Goal: Information Seeking & Learning: Learn about a topic

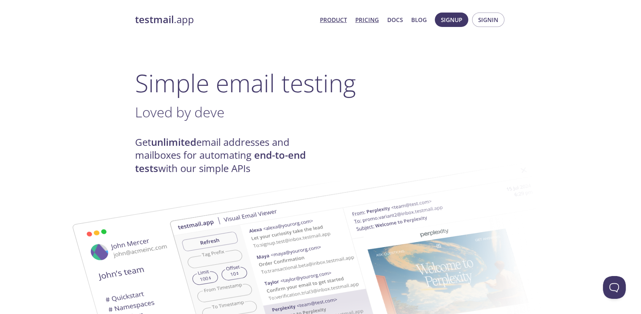
click at [366, 20] on link "Pricing" at bounding box center [367, 20] width 24 height 10
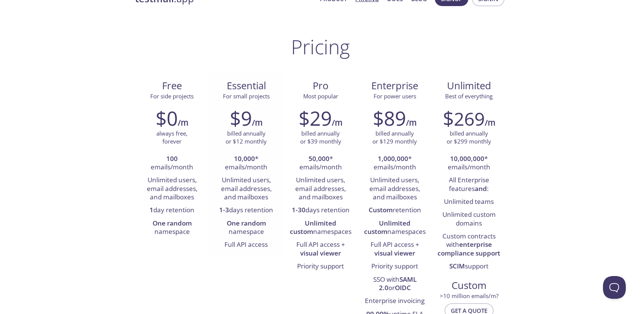
scroll to position [38, 0]
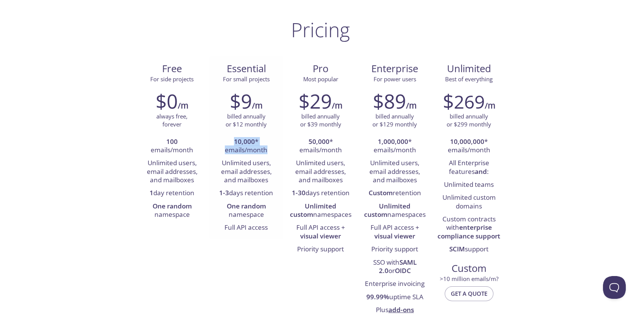
drag, startPoint x: 251, startPoint y: 138, endPoint x: 282, endPoint y: 154, distance: 34.9
click at [282, 154] on div "$9 /m billed annually or $12 monthly 10,000 * emails/month Unlimited users, ema…" at bounding box center [246, 162] width 74 height 155
click at [259, 160] on li "Unlimited users, email addresses, and mailboxes" at bounding box center [246, 172] width 63 height 30
drag, startPoint x: 213, startPoint y: 167, endPoint x: 264, endPoint y: 154, distance: 51.7
click at [257, 159] on div "$9 /m billed annually or $12 monthly 10,000 * emails/month Unlimited users, ema…" at bounding box center [246, 162] width 74 height 155
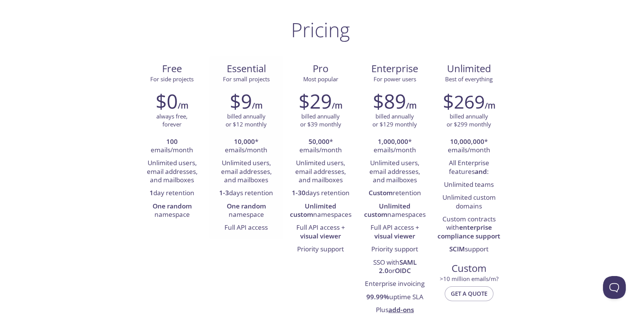
drag, startPoint x: 268, startPoint y: 167, endPoint x: 272, endPoint y: 177, distance: 10.7
click at [269, 171] on li "Unlimited users, email addresses, and mailboxes" at bounding box center [246, 172] width 63 height 30
click at [263, 175] on li "Unlimited users, email addresses, and mailboxes" at bounding box center [246, 172] width 63 height 30
click at [265, 189] on li "1-3 days retention" at bounding box center [246, 193] width 63 height 13
drag, startPoint x: 219, startPoint y: 207, endPoint x: 270, endPoint y: 214, distance: 51.0
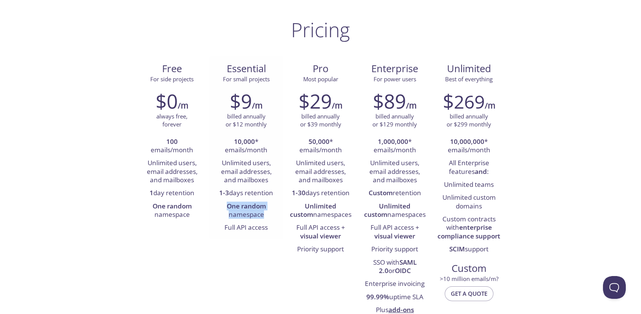
click at [270, 214] on li "One random namespace" at bounding box center [246, 211] width 63 height 22
click at [270, 217] on li "One random namespace" at bounding box center [246, 211] width 63 height 22
drag, startPoint x: 269, startPoint y: 232, endPoint x: 223, endPoint y: 230, distance: 45.7
click at [223, 230] on li "Full API access" at bounding box center [246, 228] width 63 height 13
click at [222, 230] on li "Full API access" at bounding box center [246, 228] width 63 height 13
